Goal: Find specific page/section

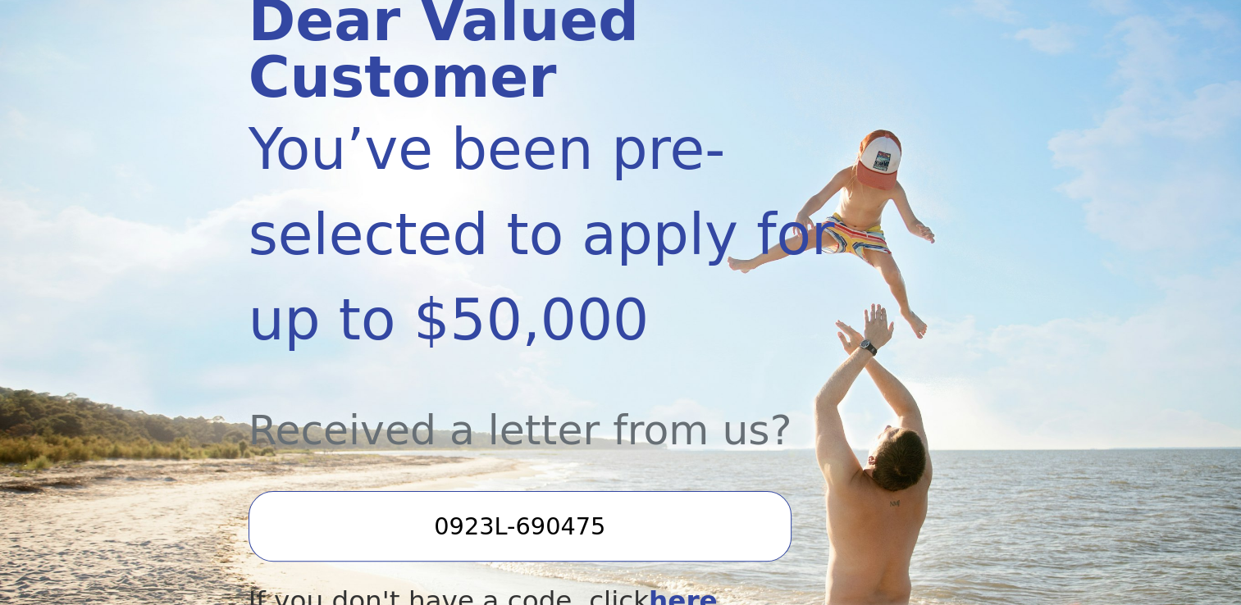
scroll to position [328, 0]
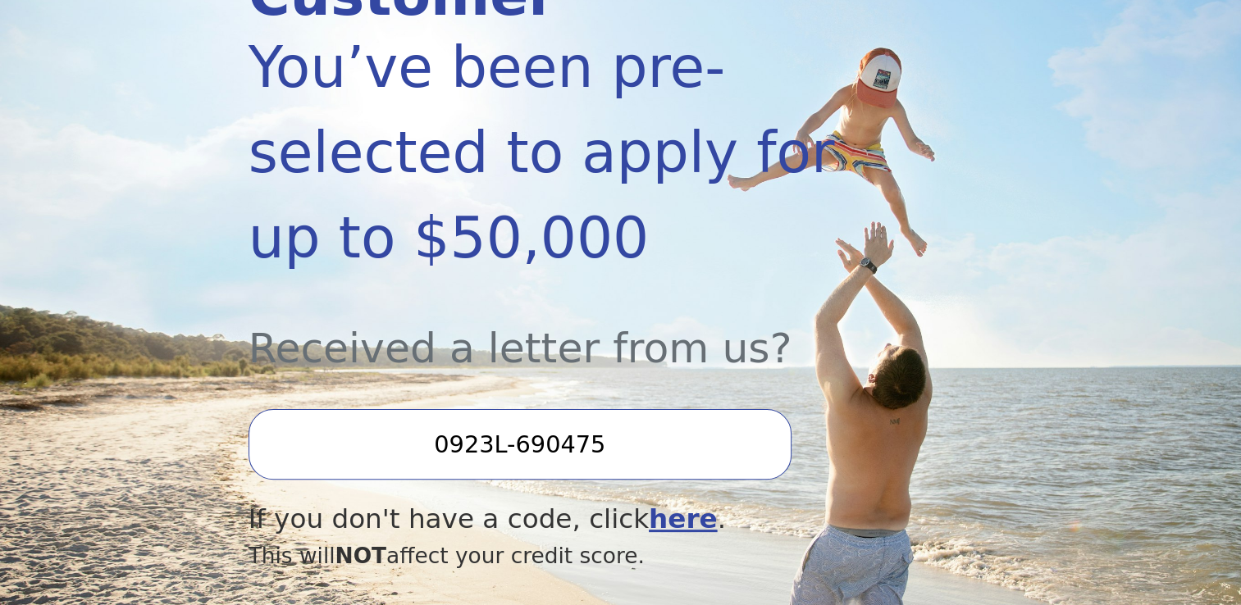
click at [505, 409] on input "0923L-690475" at bounding box center [520, 444] width 543 height 71
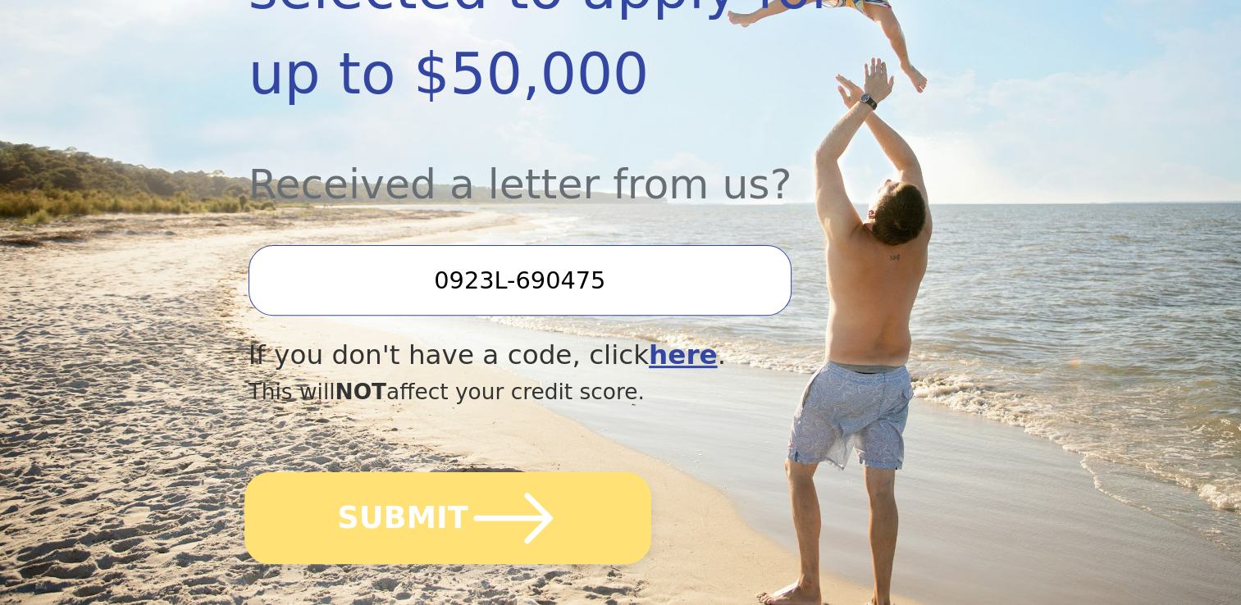
drag, startPoint x: 472, startPoint y: 473, endPoint x: 493, endPoint y: 468, distance: 21.3
click at [472, 474] on icon "submit" at bounding box center [513, 518] width 90 height 90
